Goal: Use online tool/utility: Utilize a website feature to perform a specific function

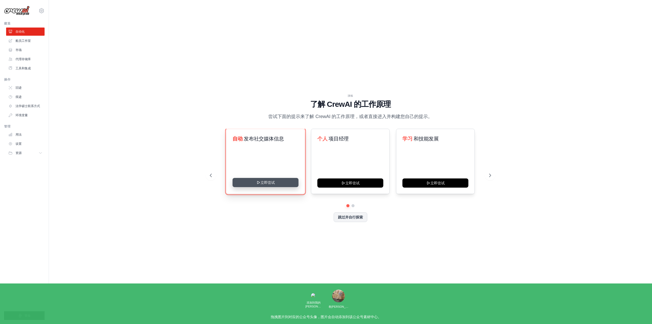
click at [272, 182] on button "立即尝试" at bounding box center [266, 182] width 66 height 9
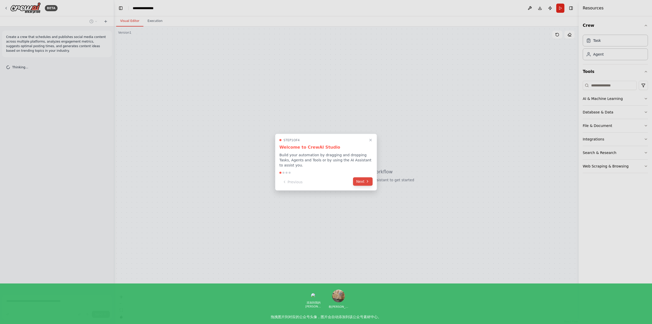
click at [361, 183] on button "Next" at bounding box center [363, 181] width 20 height 8
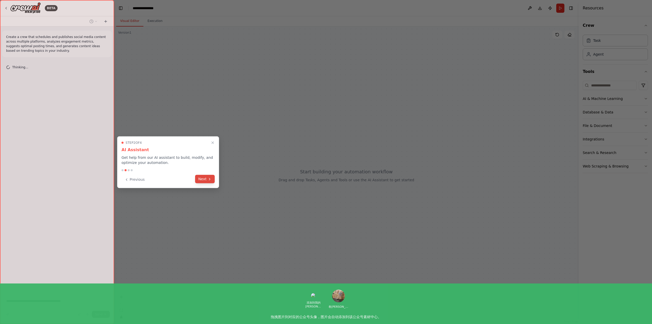
click at [204, 181] on button "Next" at bounding box center [205, 179] width 20 height 8
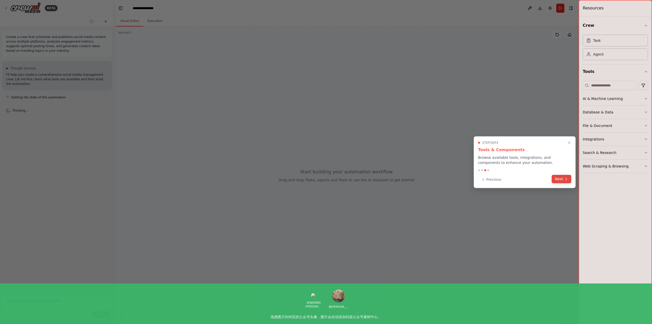
click at [564, 177] on button "Next" at bounding box center [562, 179] width 20 height 8
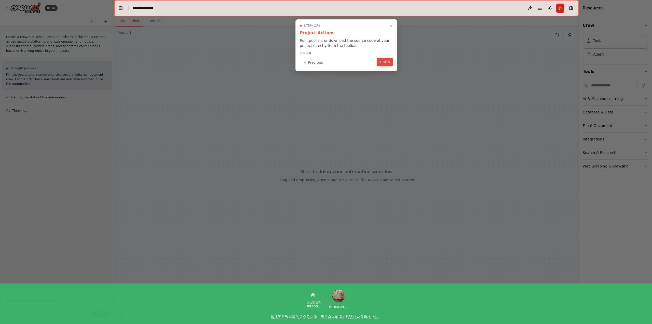
click at [388, 64] on button "Finish" at bounding box center [385, 62] width 16 height 8
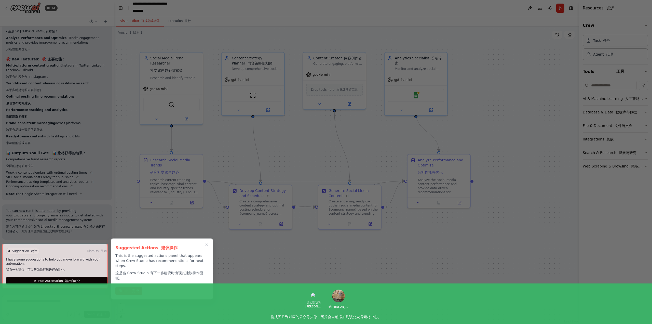
scroll to position [802, 0]
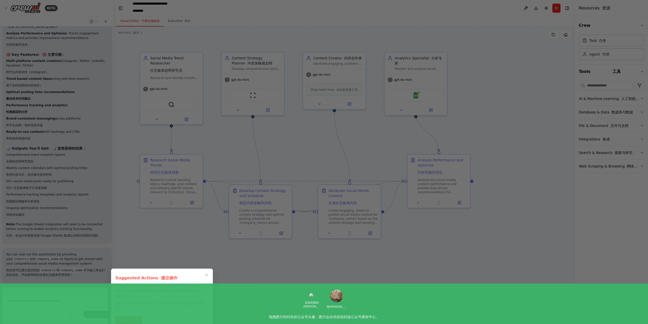
click at [134, 318] on font "完成" at bounding box center [135, 320] width 7 height 4
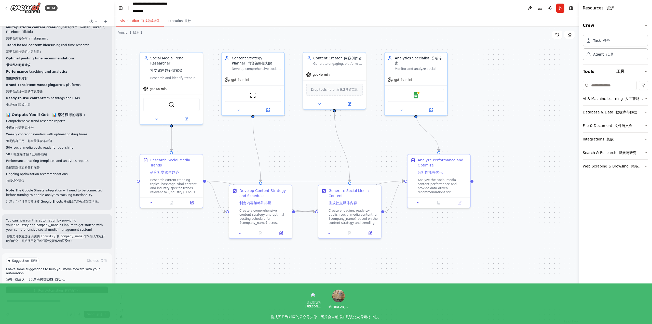
scroll to position [845, 0]
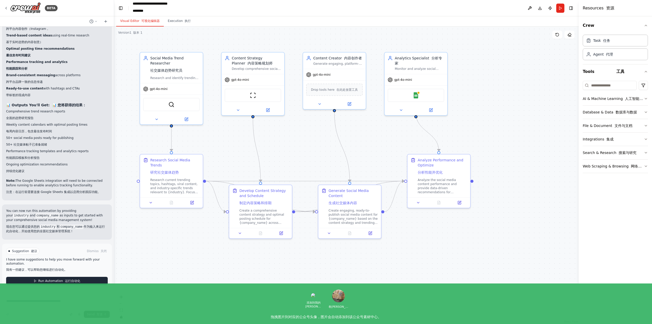
click at [67, 283] on button "Run Automation 运行自动化" at bounding box center [57, 281] width 102 height 8
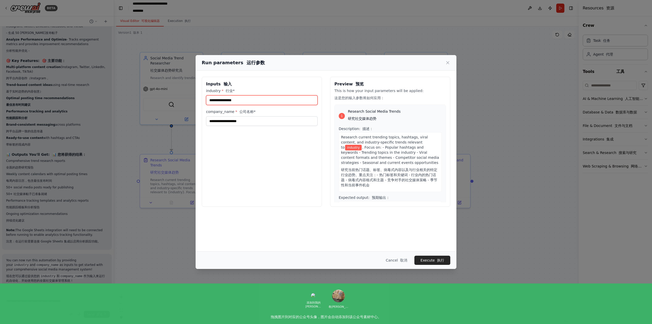
click at [242, 98] on input "industry * 行业*" at bounding box center [262, 100] width 112 height 10
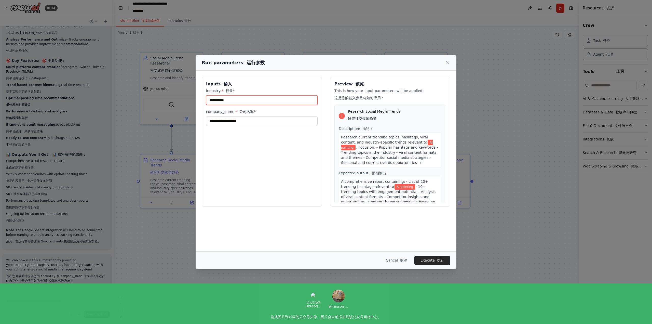
type input "**********"
click at [273, 120] on input "company_name * 公司名称*" at bounding box center [262, 121] width 112 height 10
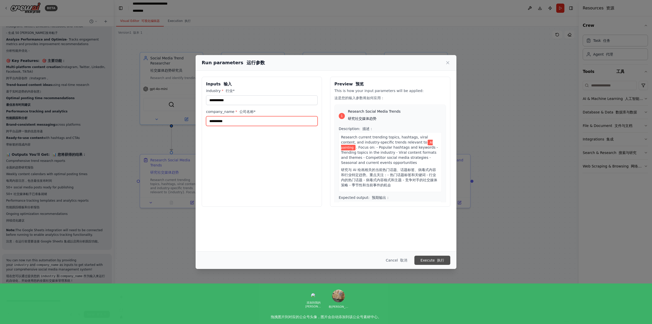
type input "**********"
click at [440, 259] on font "执行" at bounding box center [440, 260] width 7 height 4
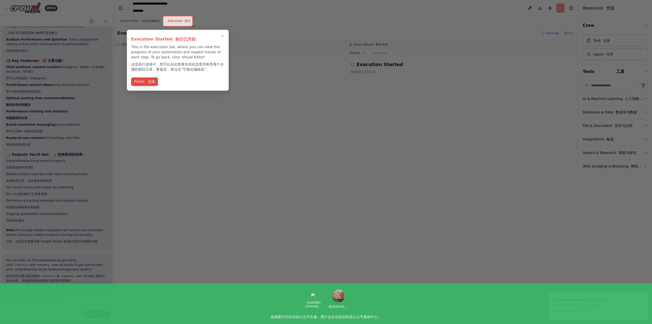
click at [157, 82] on button "Finish 完成" at bounding box center [144, 81] width 27 height 8
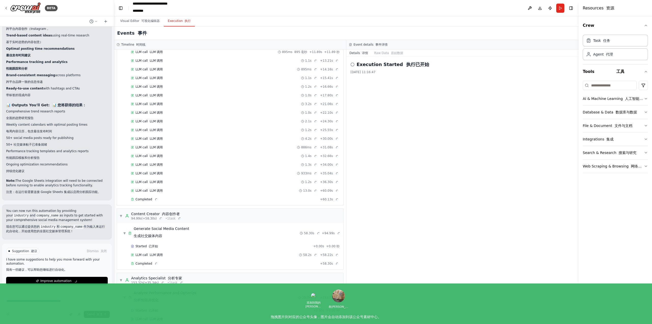
scroll to position [273, 0]
